Goal: Check status

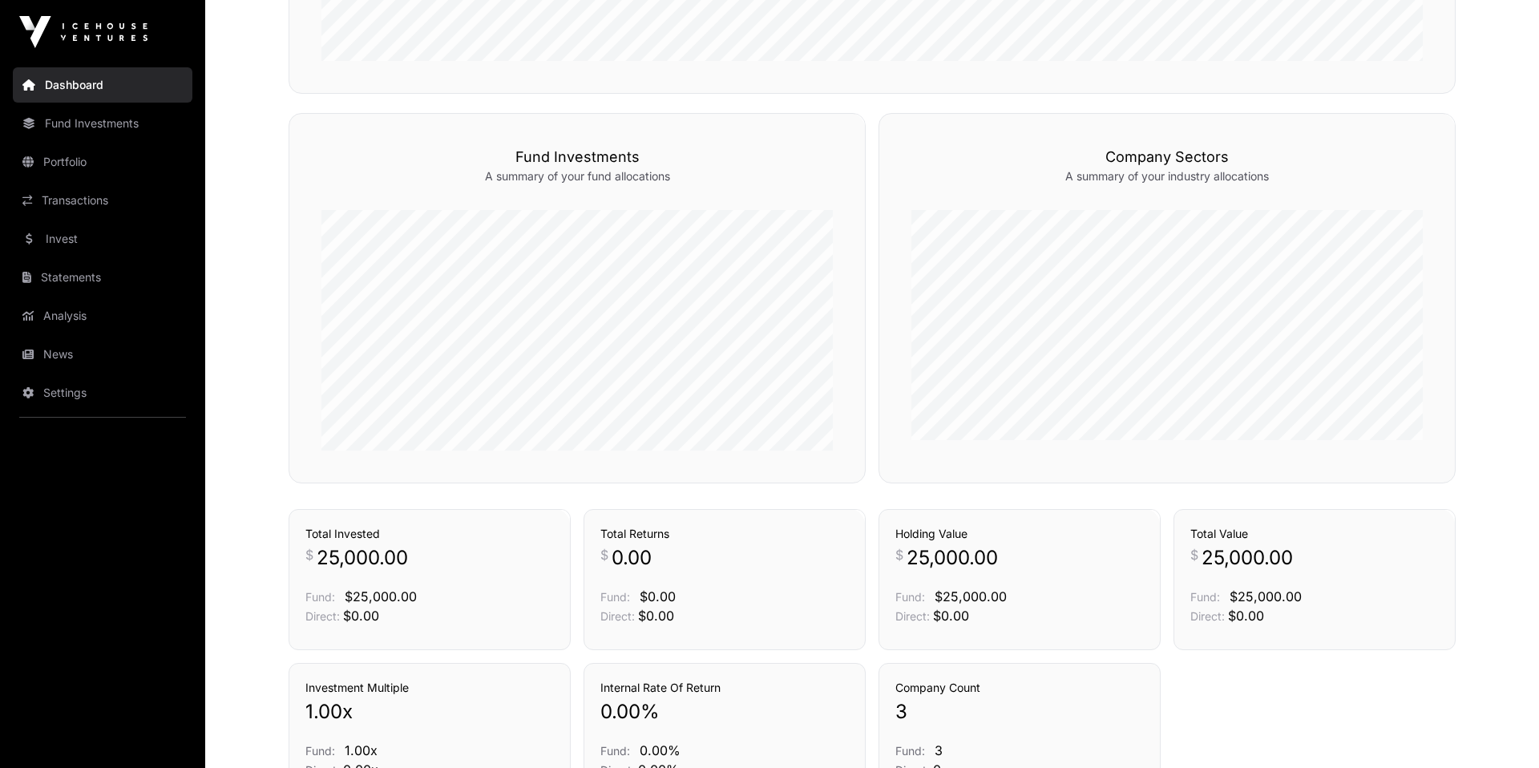
scroll to position [992, 0]
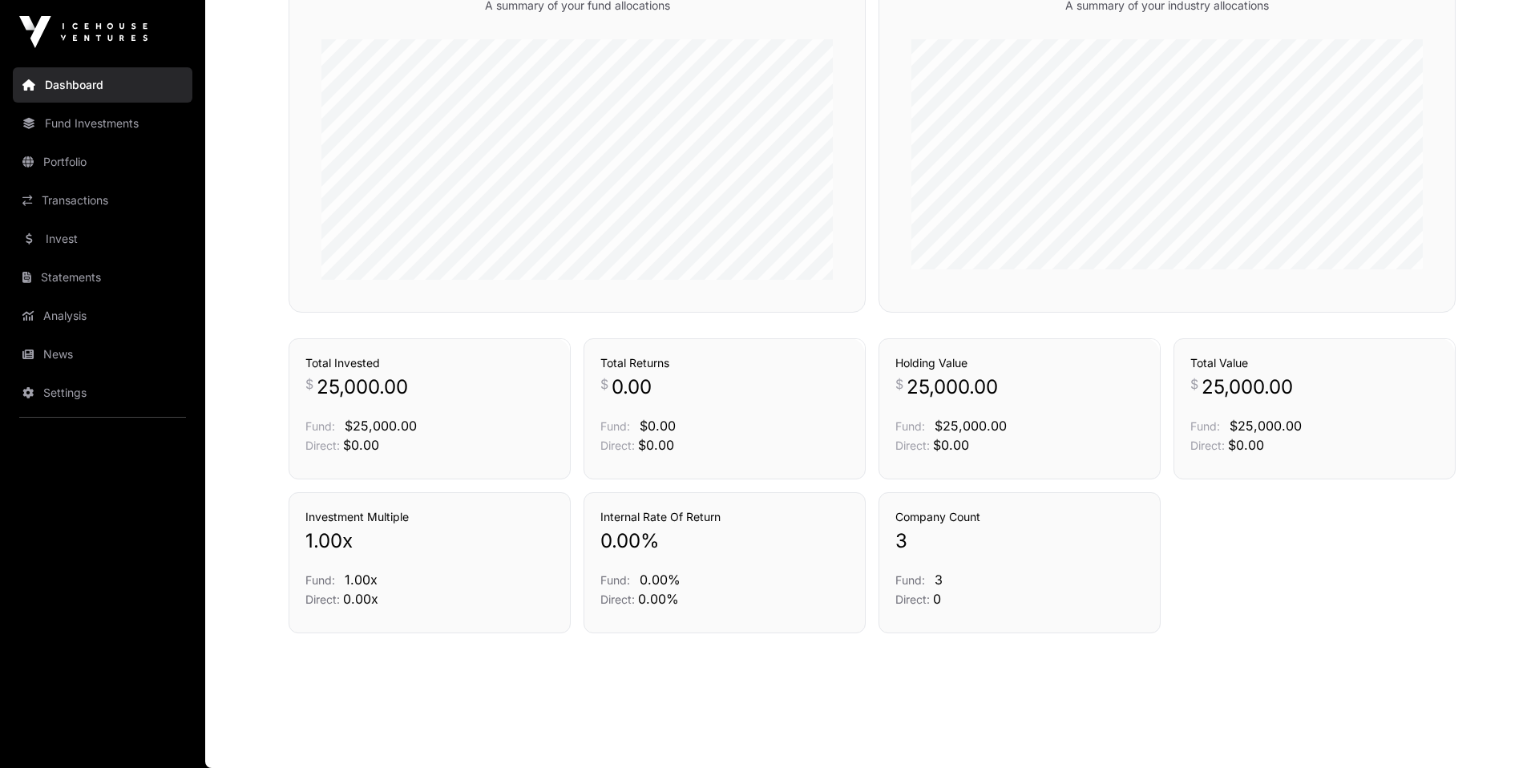
click at [55, 241] on link "Invest" at bounding box center [103, 238] width 180 height 35
click at [69, 279] on link "Statements" at bounding box center [103, 277] width 180 height 35
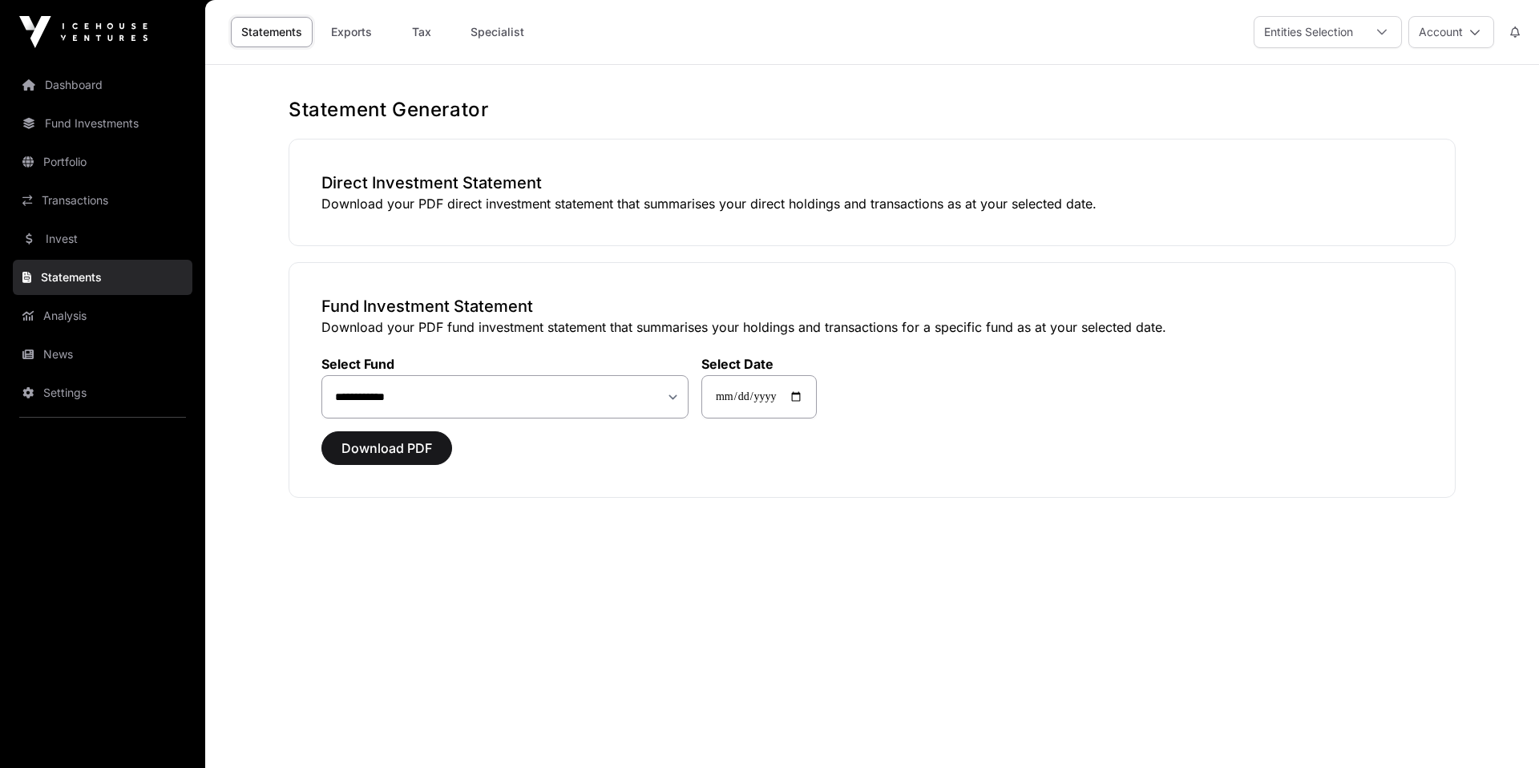
click at [484, 31] on link "Specialist" at bounding box center [497, 32] width 75 height 30
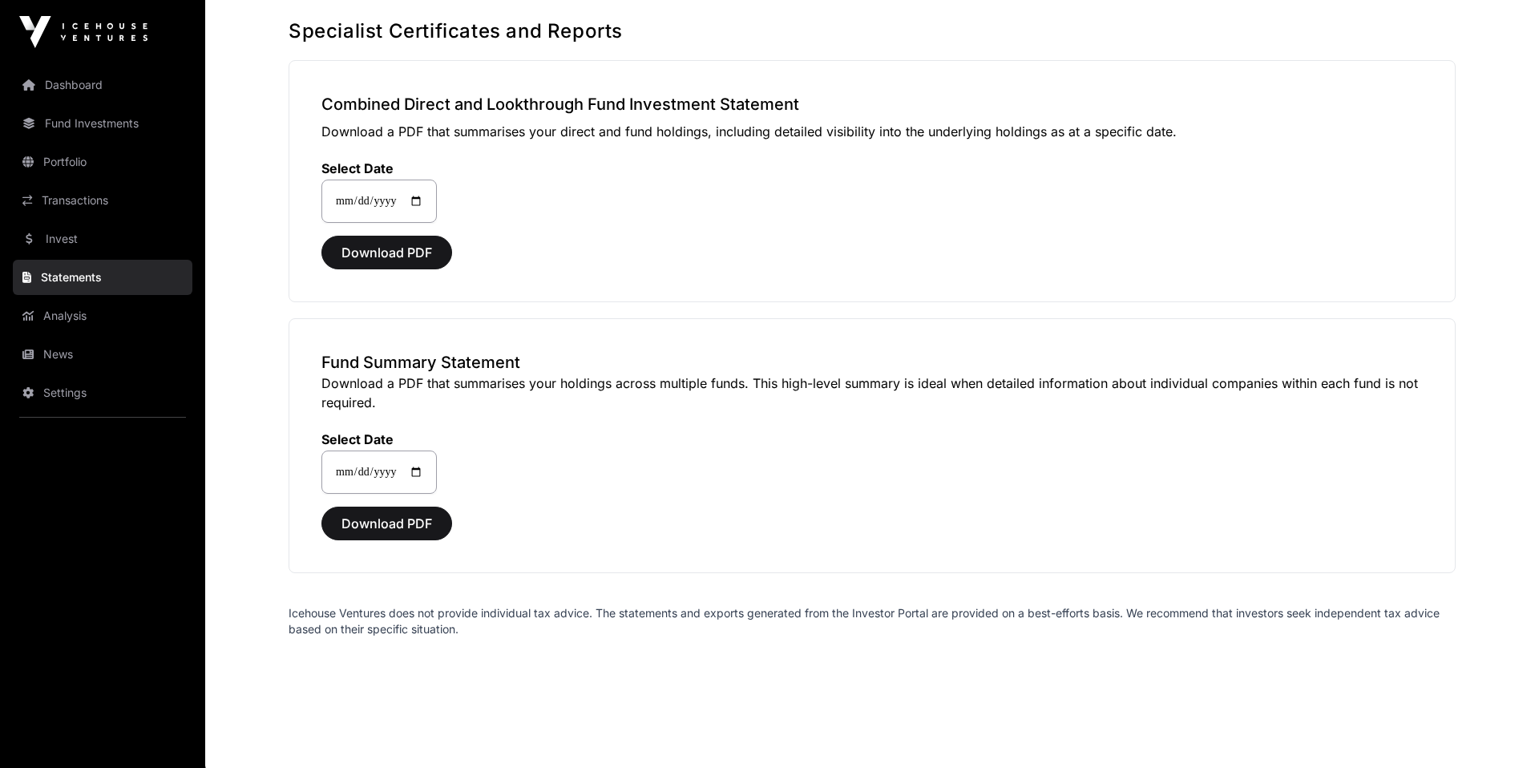
scroll to position [83, 0]
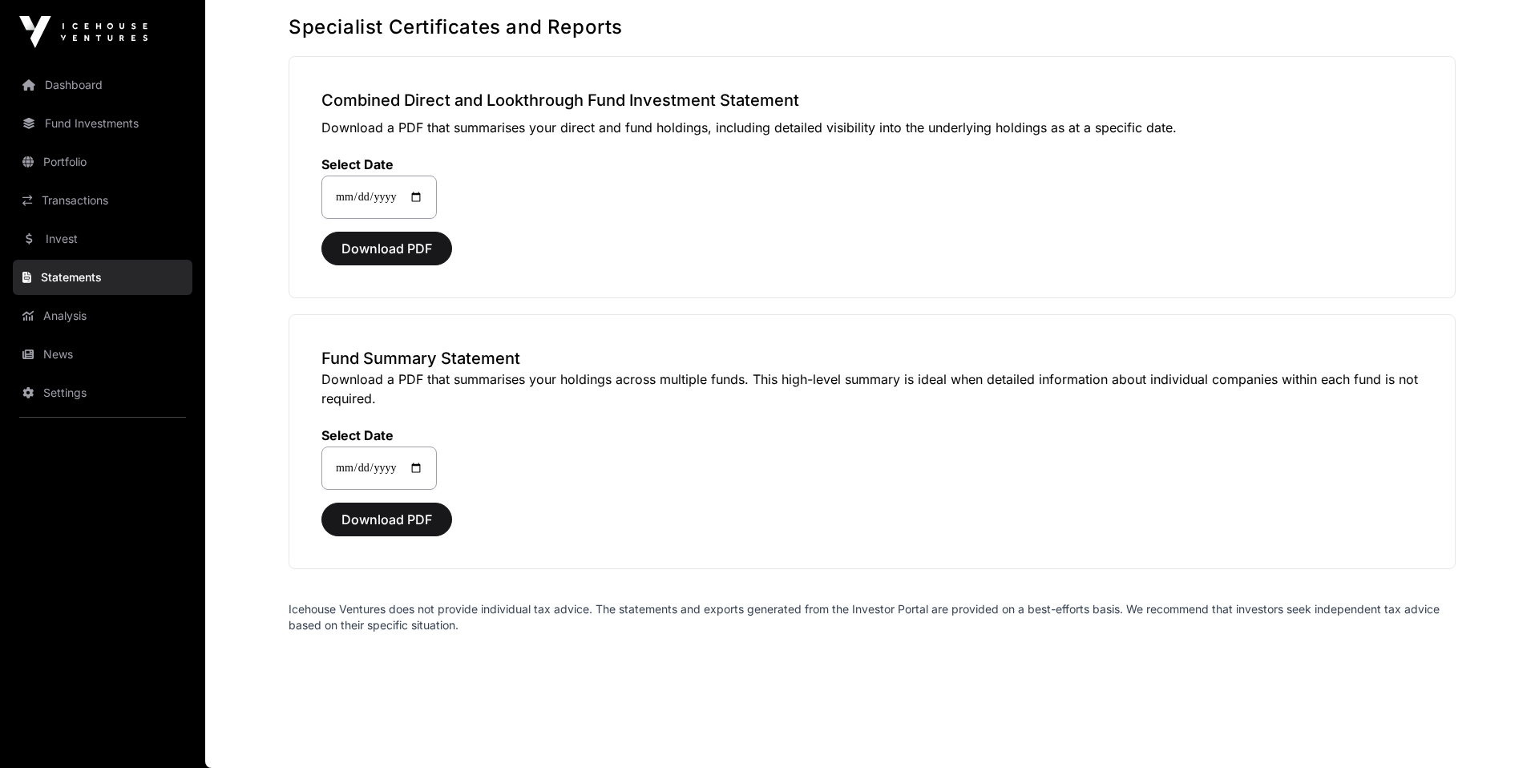
click at [84, 335] on nav "Dashboard Fund Investments Portfolio Transactions Invest Statements Analysis Ne…" at bounding box center [102, 409] width 205 height 691
click at [79, 325] on link "Analysis" at bounding box center [103, 315] width 180 height 35
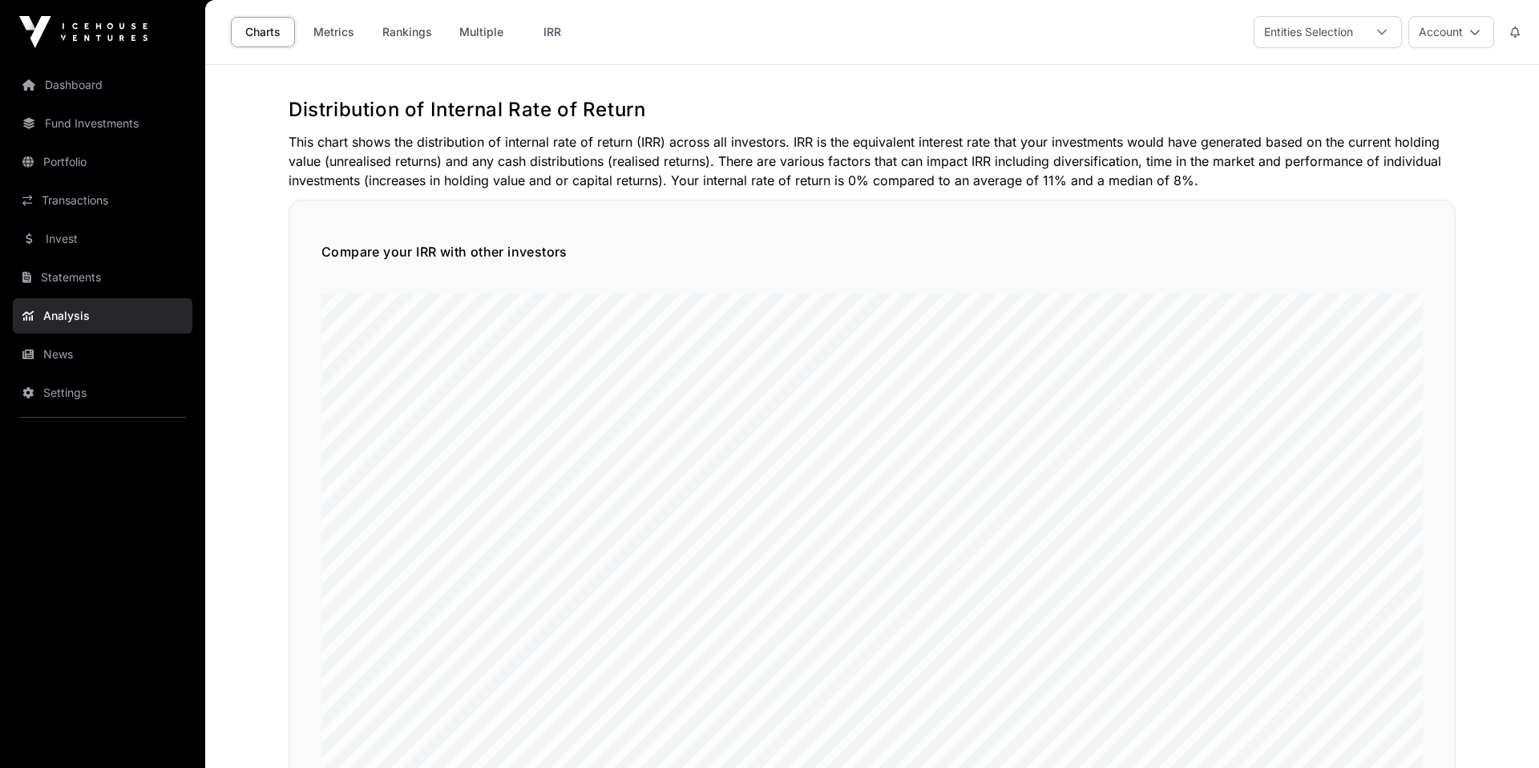
click at [23, 80] on icon at bounding box center [28, 84] width 13 height 11
